Goal: Task Accomplishment & Management: Complete application form

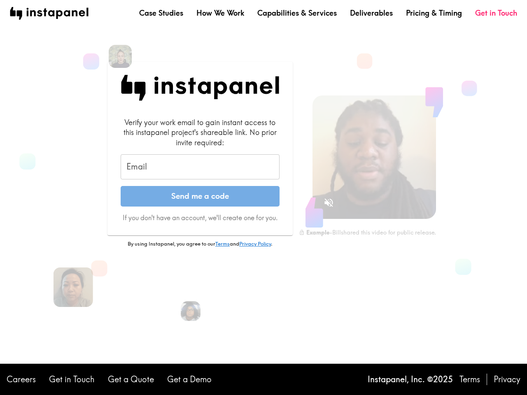
click at [264, 198] on button "Send me a code" at bounding box center [200, 196] width 159 height 21
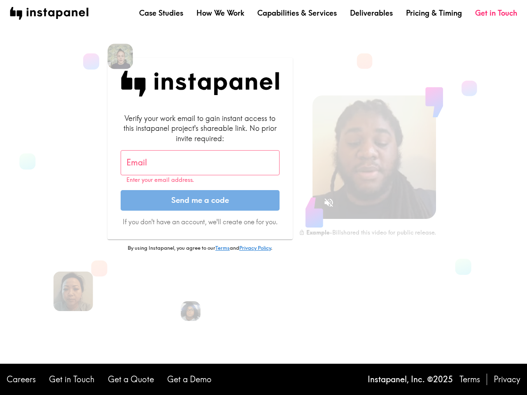
click at [120, 56] on img at bounding box center [121, 57] width 26 height 26
click at [200, 167] on input "Email" at bounding box center [200, 163] width 159 height 26
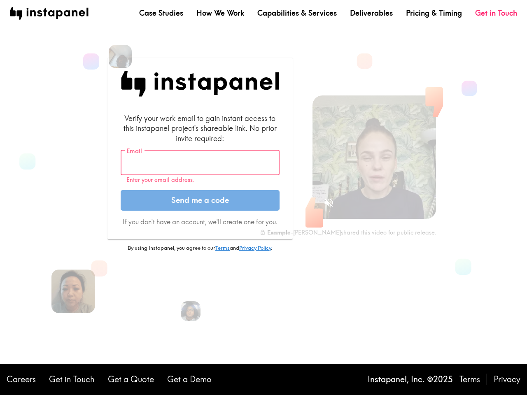
click at [73, 288] on img at bounding box center [73, 292] width 44 height 44
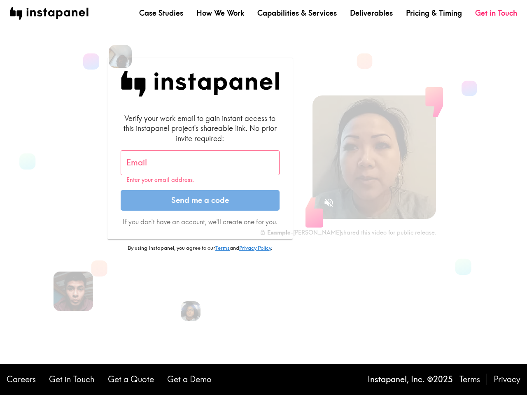
click at [329, 203] on icon "Sound is off" at bounding box center [329, 203] width 9 height 9
click at [374, 157] on video at bounding box center [375, 158] width 124 height 124
click at [191, 311] on img at bounding box center [191, 312] width 22 height 22
